Goal: Transaction & Acquisition: Obtain resource

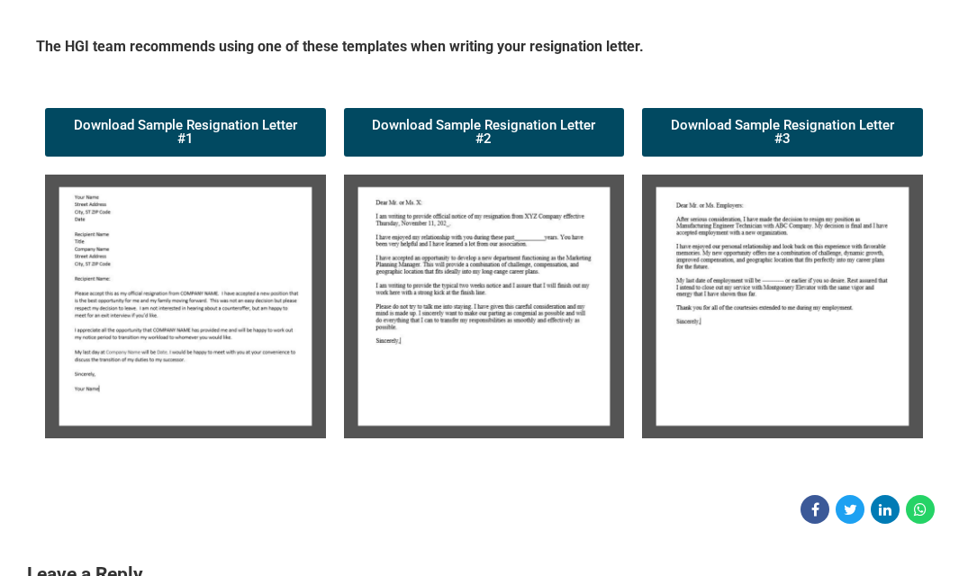
scroll to position [270, 0]
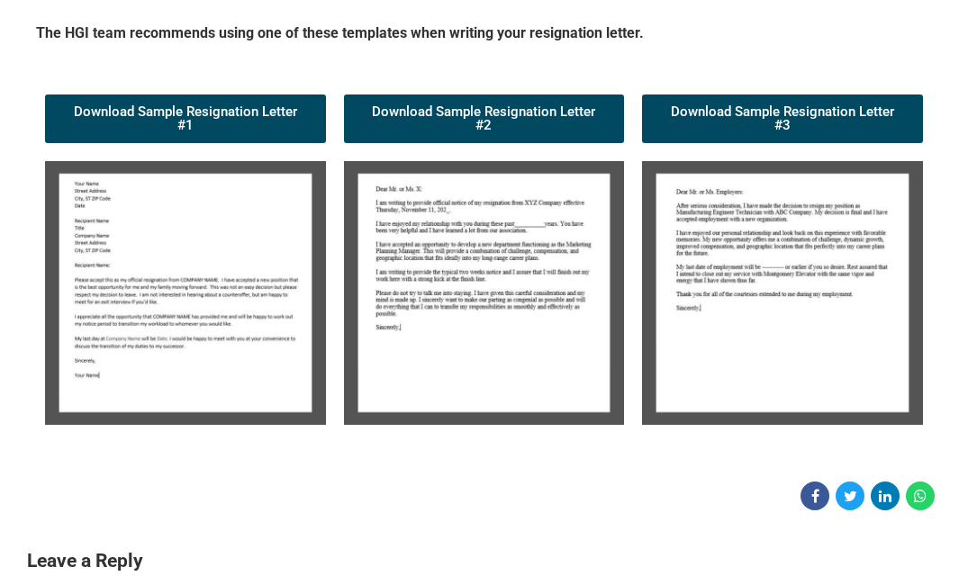
click at [173, 272] on img at bounding box center [185, 293] width 281 height 264
click at [202, 105] on span "Download Sample Resignation Letter #1" at bounding box center [186, 118] width 238 height 27
click at [939, 31] on div "The HGI team recommends using one of these templates when writing your resignat…" at bounding box center [484, 228] width 914 height 429
click at [444, 248] on img at bounding box center [484, 293] width 281 height 264
click at [486, 105] on span "Download Sample Resignation Letter #2" at bounding box center [485, 118] width 238 height 27
